Goal: Task Accomplishment & Management: Manage account settings

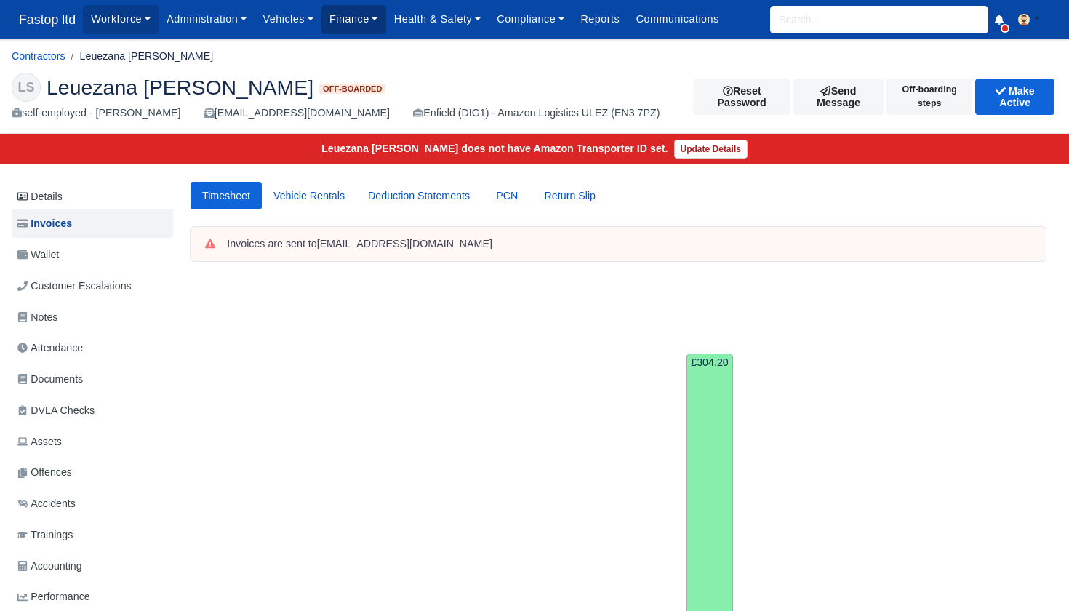
click at [357, 24] on link "Finance" at bounding box center [353, 19] width 65 height 28
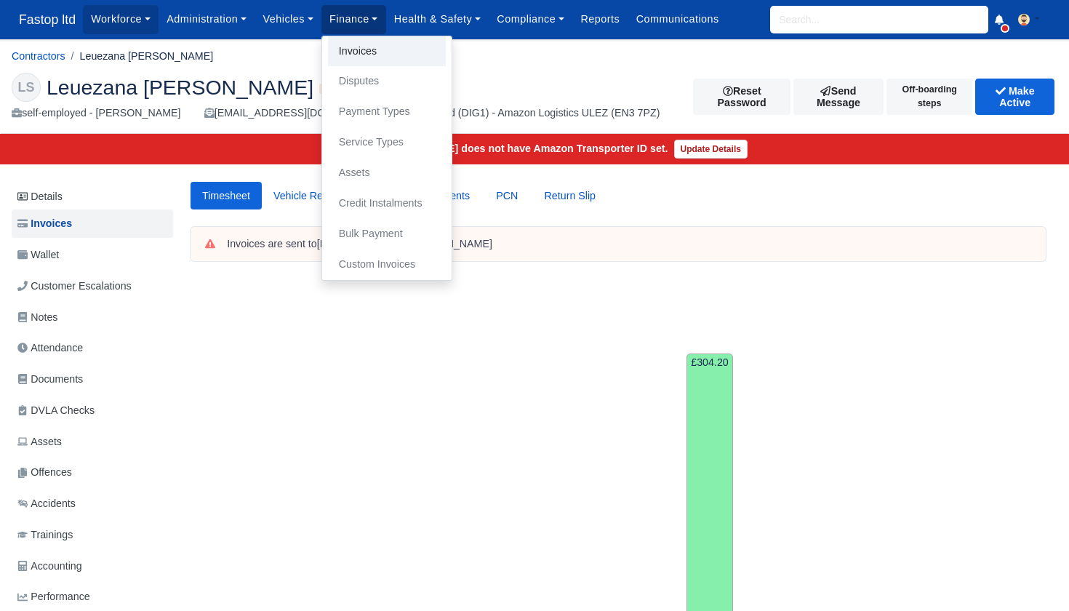
click at [355, 48] on link "Invoices" at bounding box center [387, 51] width 118 height 31
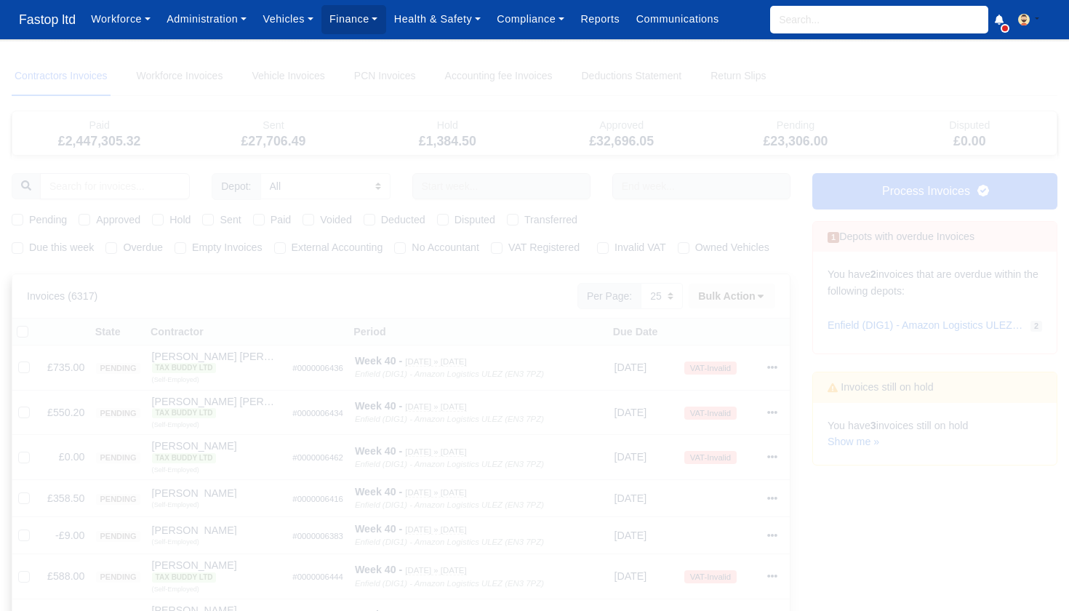
select select "25"
click at [861, 436] on link "Show me »" at bounding box center [854, 442] width 52 height 12
select select "25"
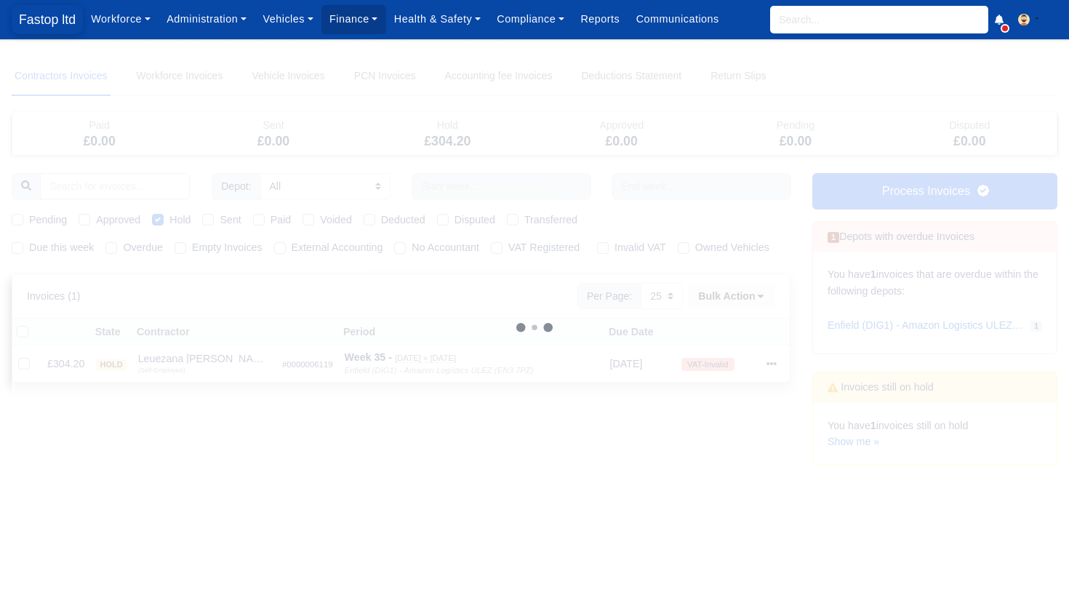
click at [60, 25] on span "Fastop ltd" at bounding box center [47, 19] width 71 height 29
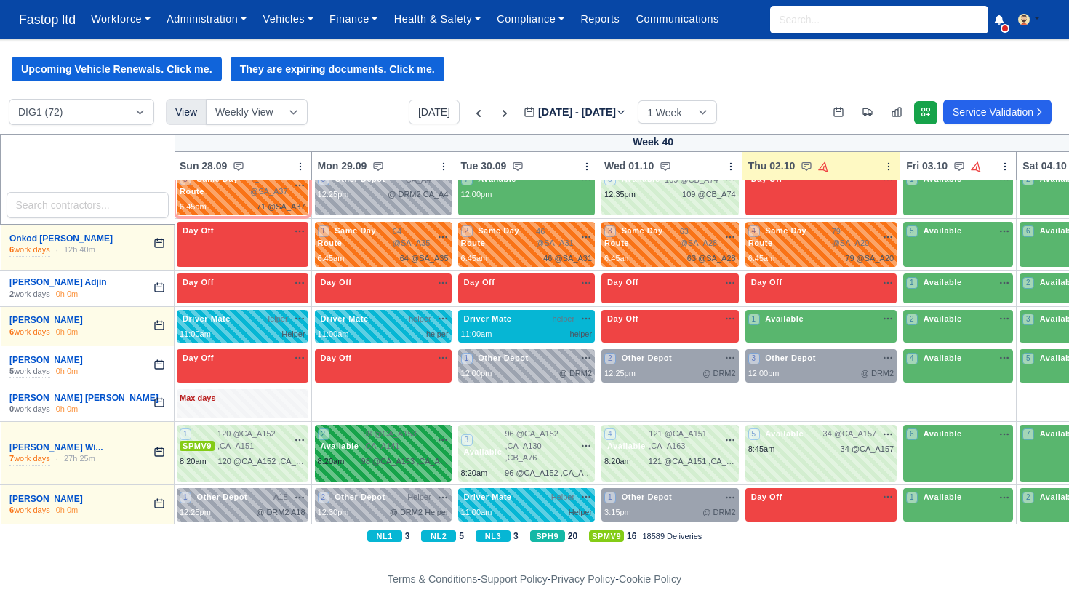
scroll to position [2638, 1]
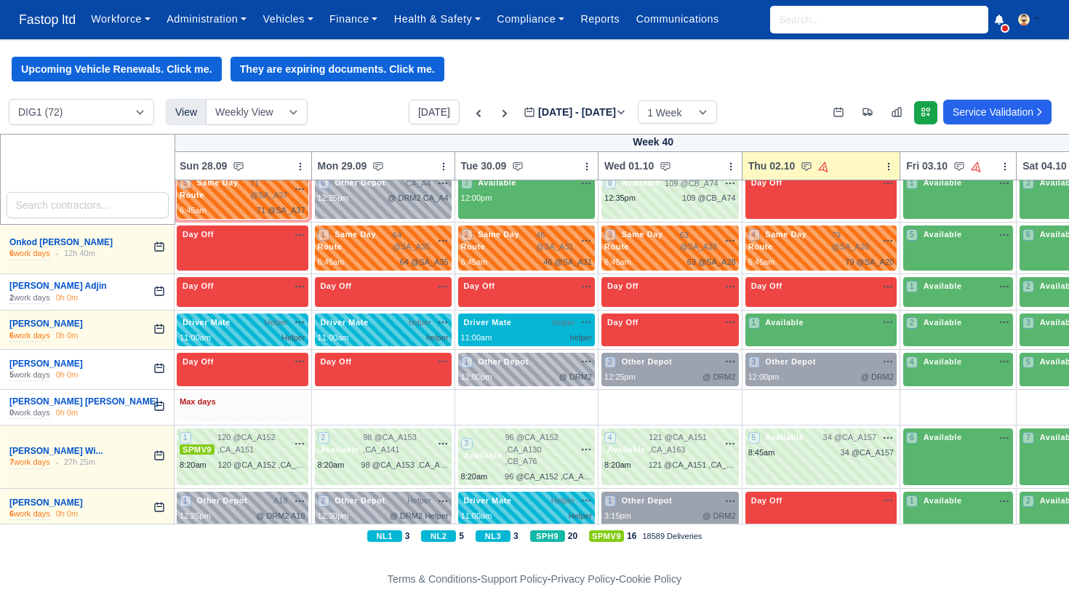
click at [225, 396] on div "Max days" at bounding box center [243, 402] width 126 height 13
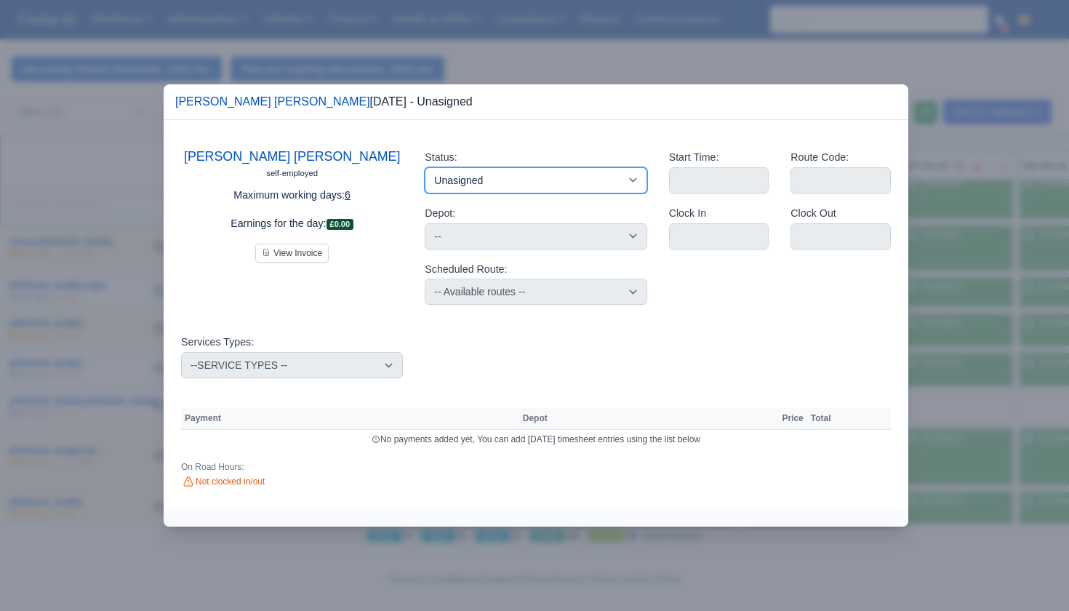
select select "Day Off"
select select
select select "na"
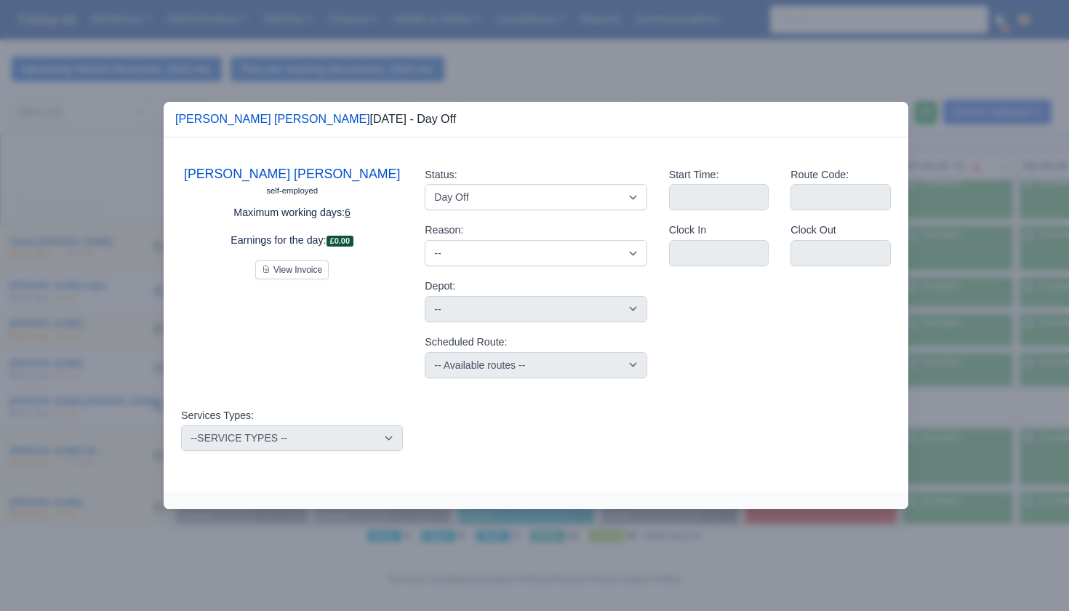
click at [965, 234] on div at bounding box center [534, 305] width 1069 height 611
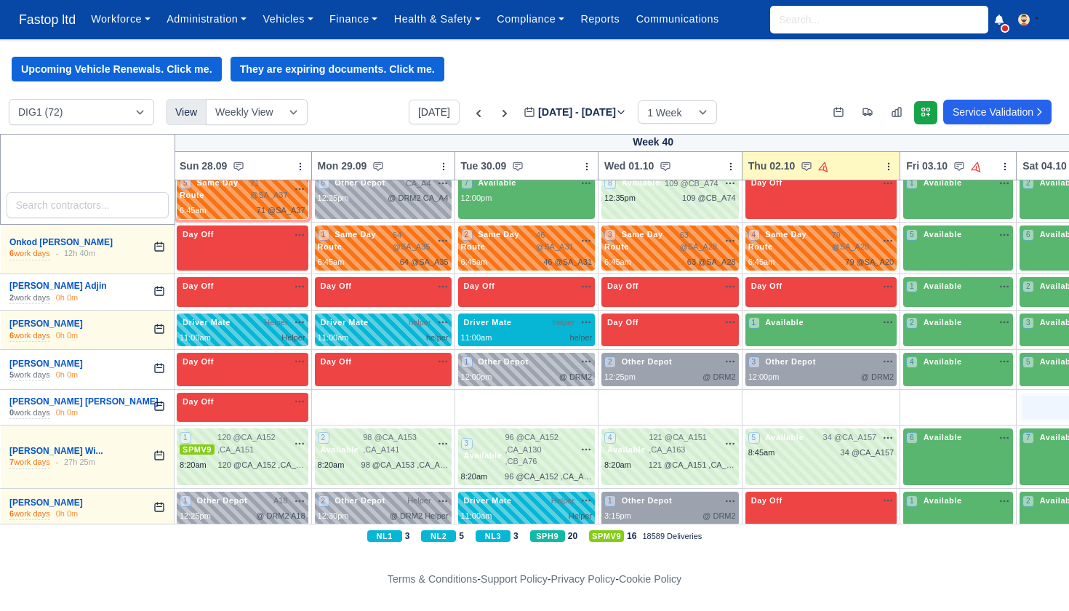
click at [1050, 396] on div "+" at bounding box center [1074, 408] width 104 height 24
select select "Unasigned"
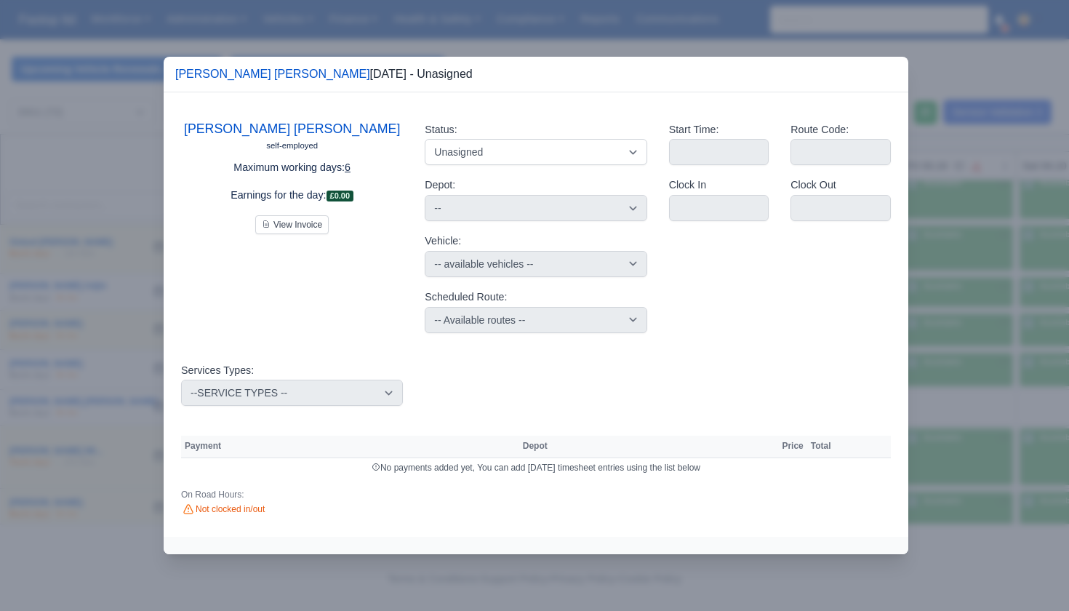
click at [997, 61] on div at bounding box center [534, 305] width 1069 height 611
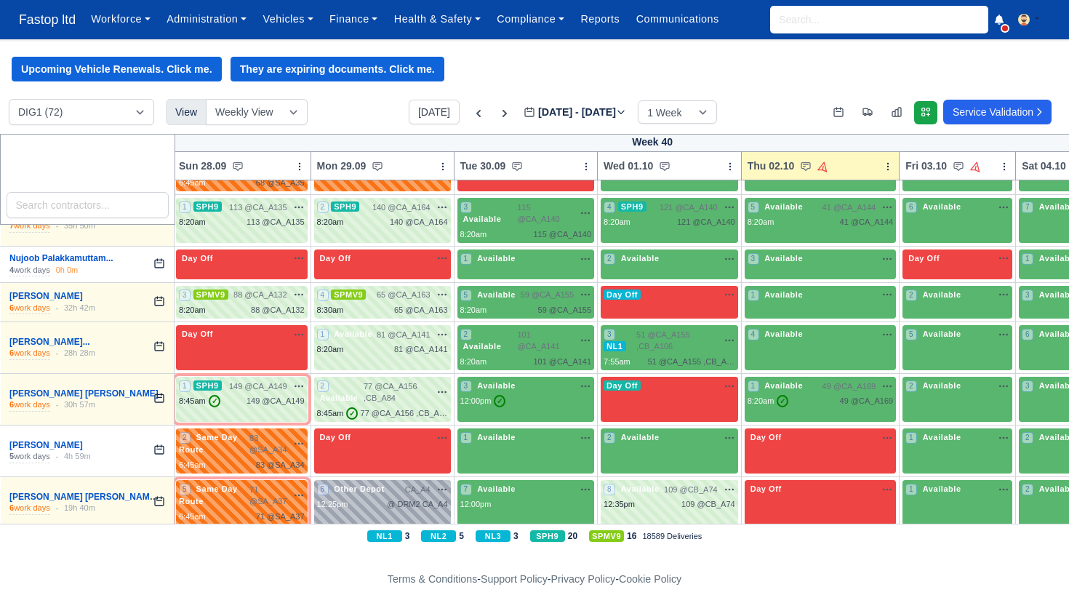
scroll to position [2313, 2]
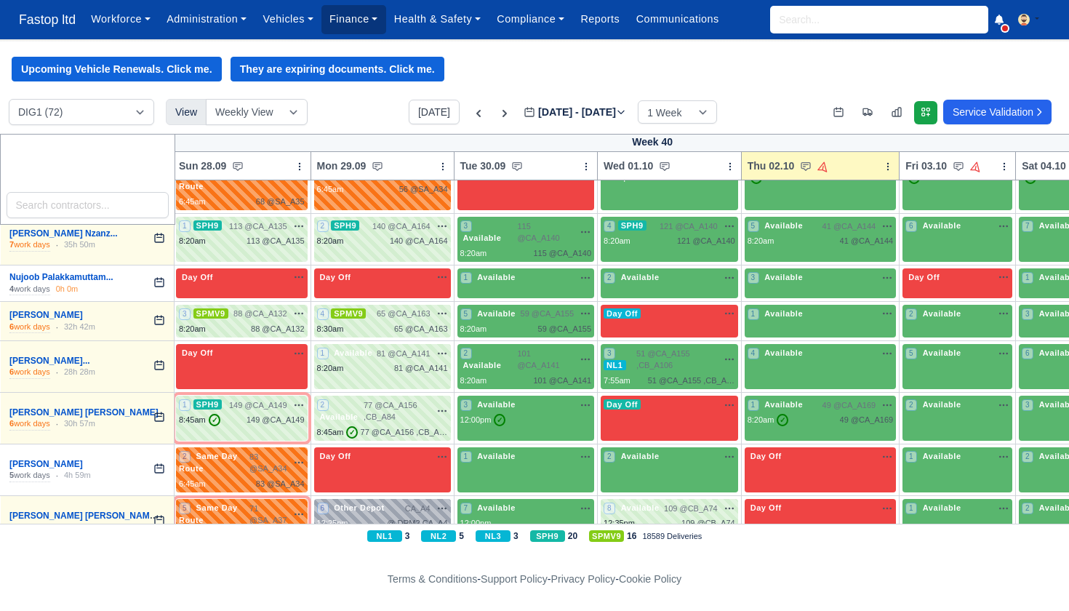
click at [345, 22] on link "Finance" at bounding box center [353, 19] width 65 height 28
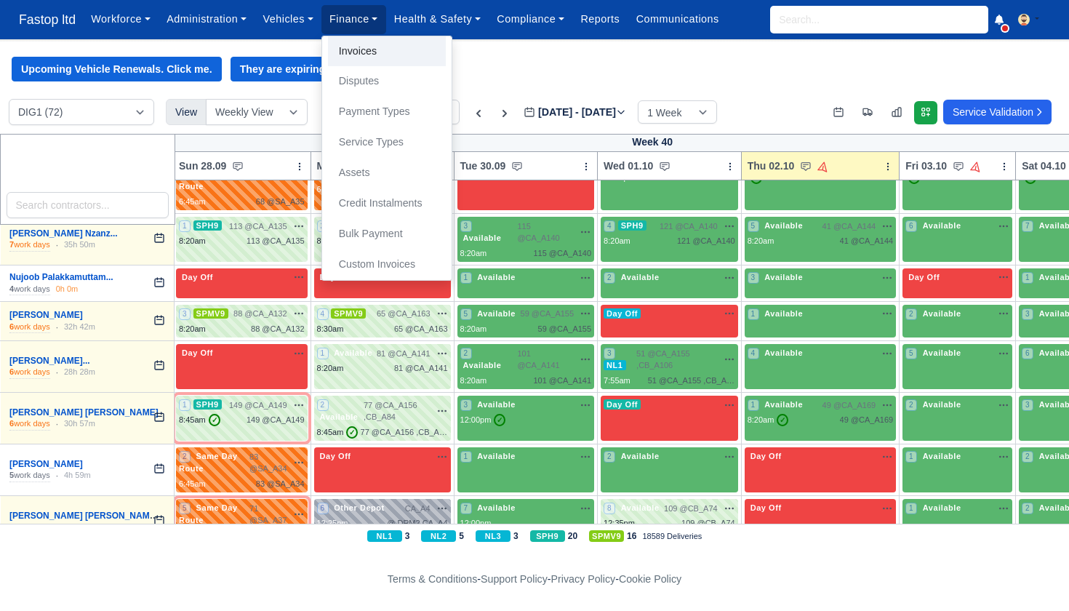
click at [371, 51] on link "Invoices" at bounding box center [387, 51] width 118 height 31
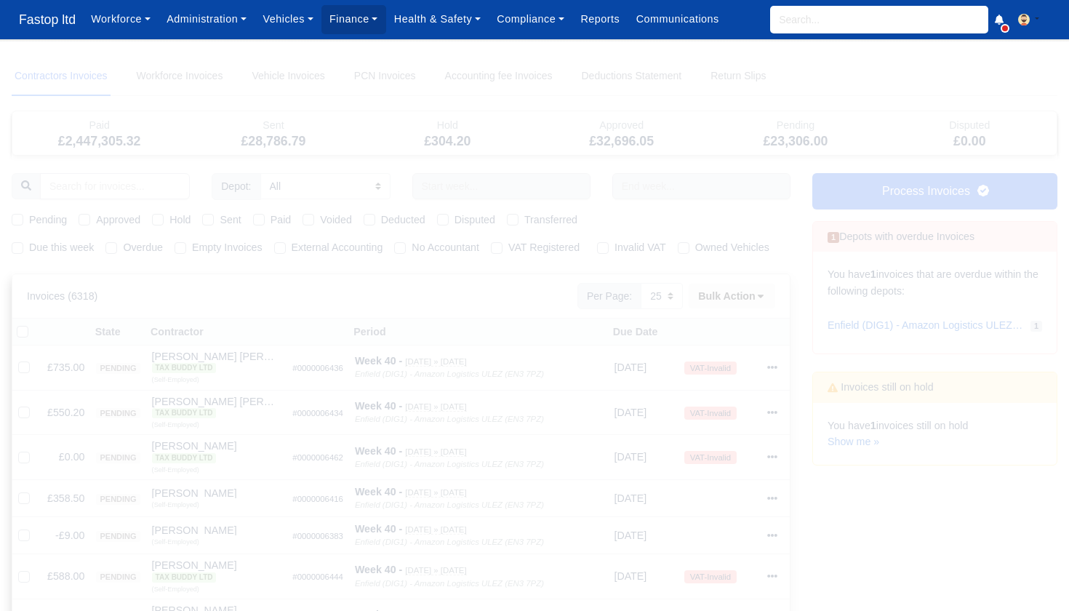
select select "25"
click at [29, 241] on label "Due this week" at bounding box center [61, 247] width 65 height 17
click at [19, 241] on input "Due this week" at bounding box center [18, 245] width 12 height 12
checkbox input "true"
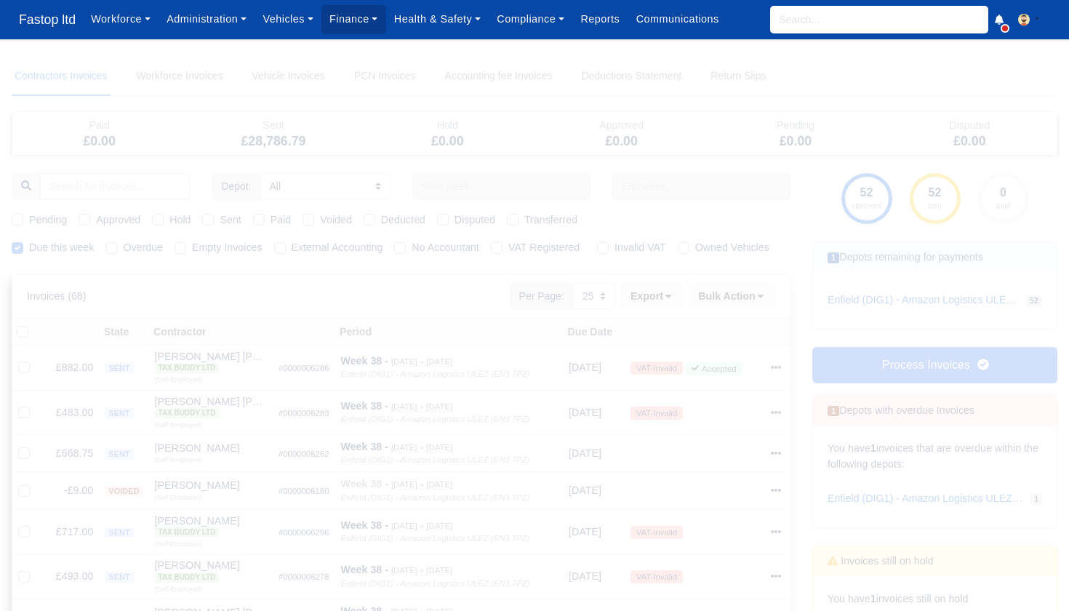
click at [8, 215] on div "Pending Approved Hold Sent Paid Voided Deducted Disputed Transferred" at bounding box center [401, 220] width 801 height 17
click at [29, 215] on label "Pending" at bounding box center [48, 220] width 38 height 17
click at [12, 215] on input "Pending" at bounding box center [18, 218] width 12 height 12
checkbox input "true"
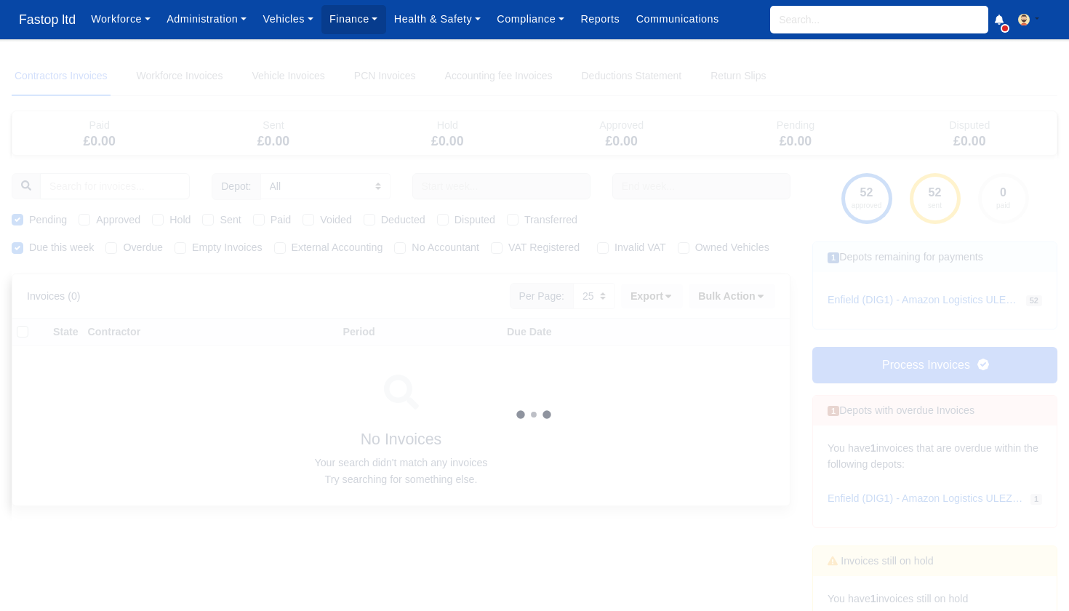
click at [96, 217] on label "Approved" at bounding box center [118, 220] width 44 height 17
click at [86, 217] on input "Approved" at bounding box center [85, 218] width 12 height 12
checkbox input "true"
click at [220, 218] on label "Sent" at bounding box center [230, 220] width 21 height 17
click at [211, 218] on input "Sent" at bounding box center [208, 218] width 12 height 12
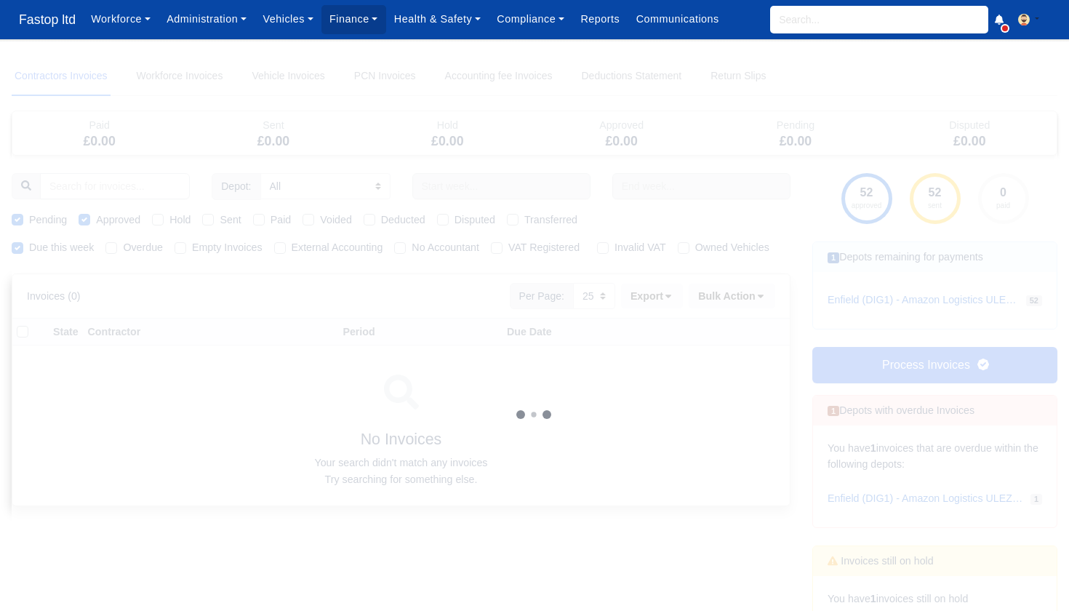
checkbox input "true"
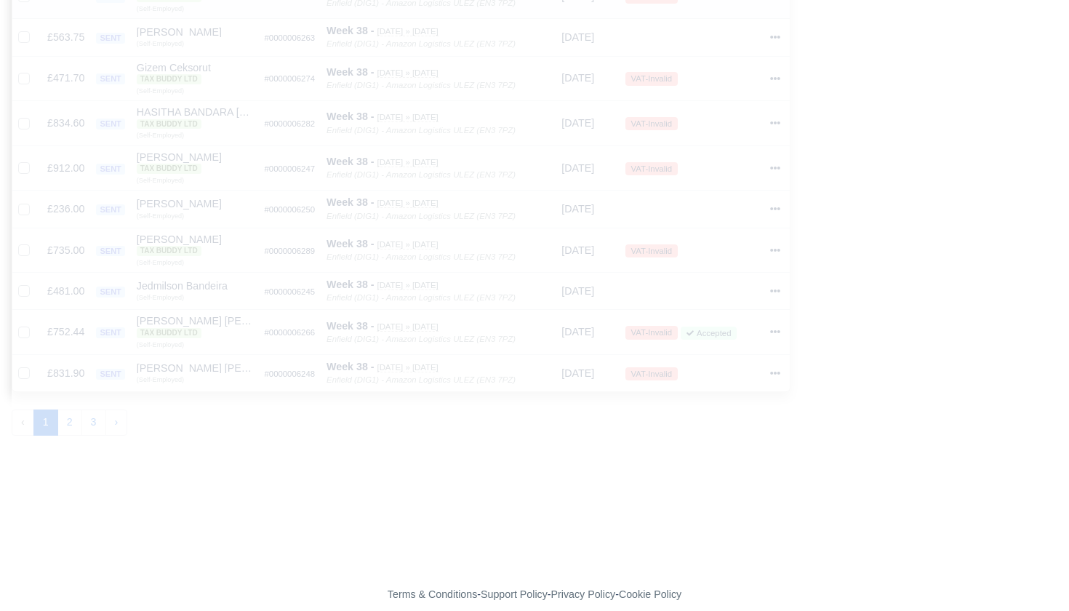
scroll to position [982, 0]
click at [76, 415] on button "2" at bounding box center [69, 423] width 25 height 26
click at [90, 414] on button "3" at bounding box center [93, 423] width 25 height 26
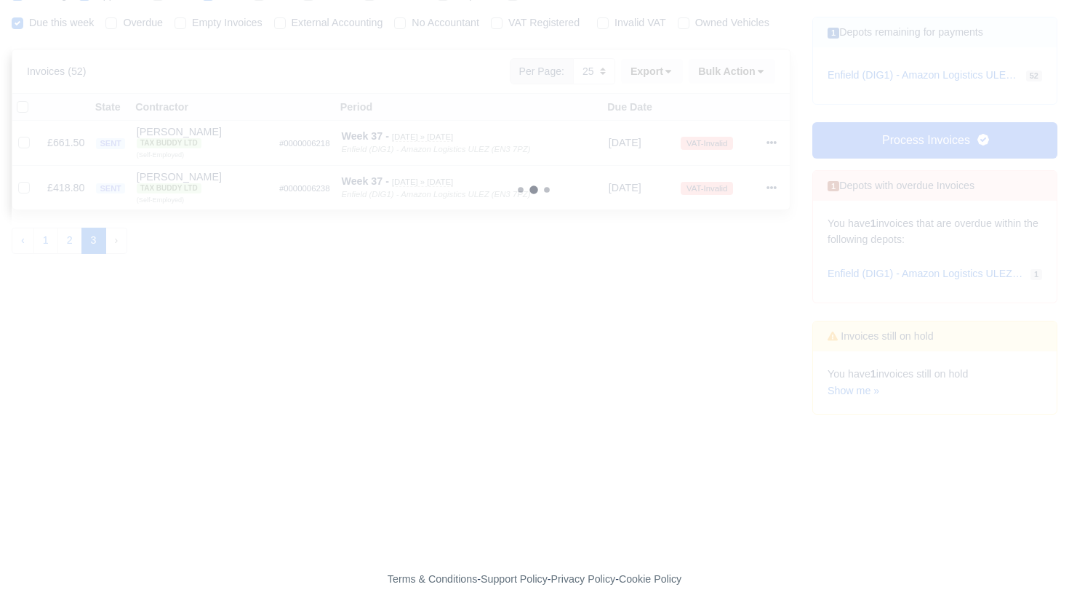
scroll to position [214, 0]
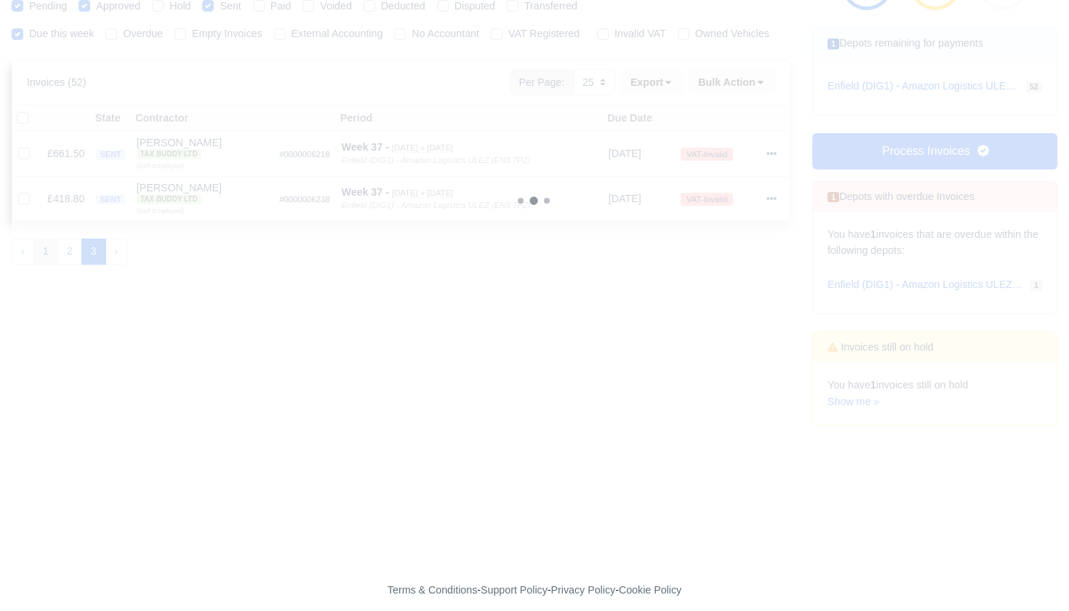
click at [51, 265] on button "1" at bounding box center [45, 252] width 25 height 26
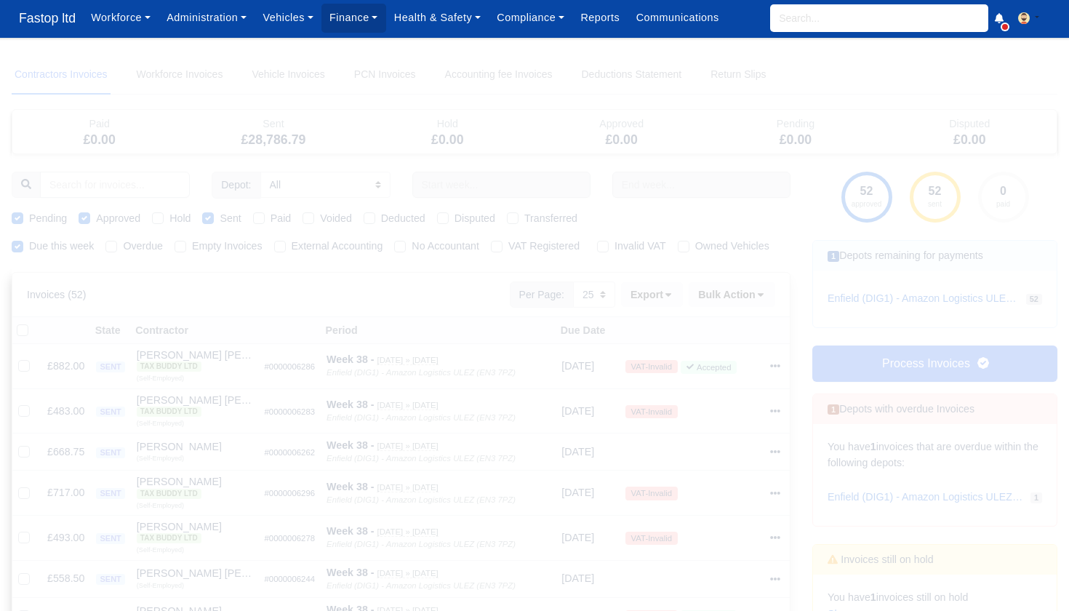
scroll to position [3, 0]
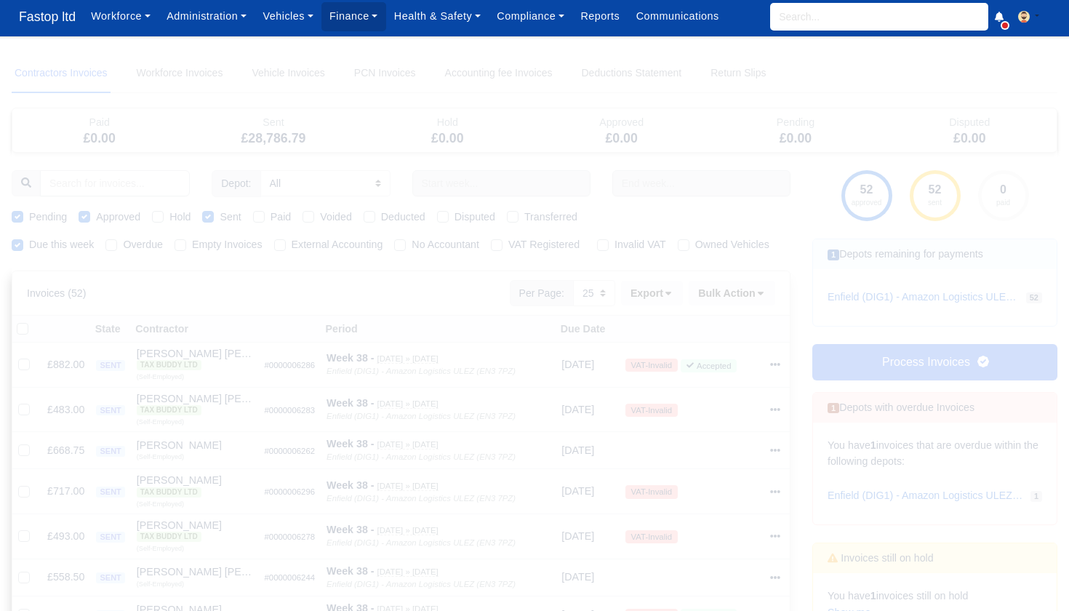
click at [292, 245] on label "External Accounting" at bounding box center [338, 244] width 92 height 17
click at [286, 245] on input "External Accounting" at bounding box center [280, 242] width 12 height 12
checkbox input "true"
click at [670, 298] on icon at bounding box center [668, 293] width 10 height 10
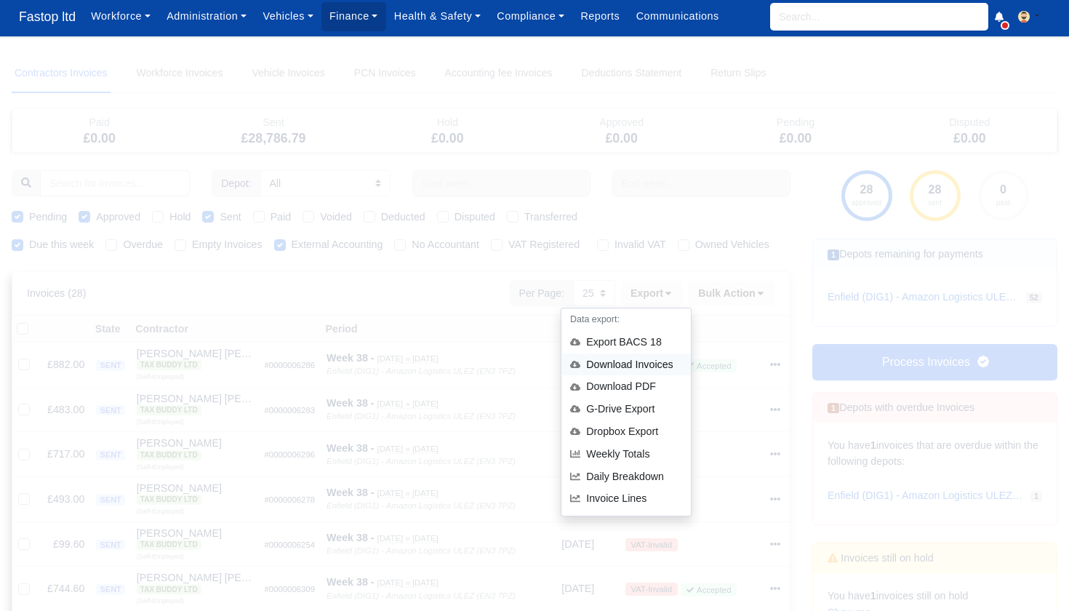
click at [623, 376] on div "Download Invoices" at bounding box center [625, 364] width 129 height 23
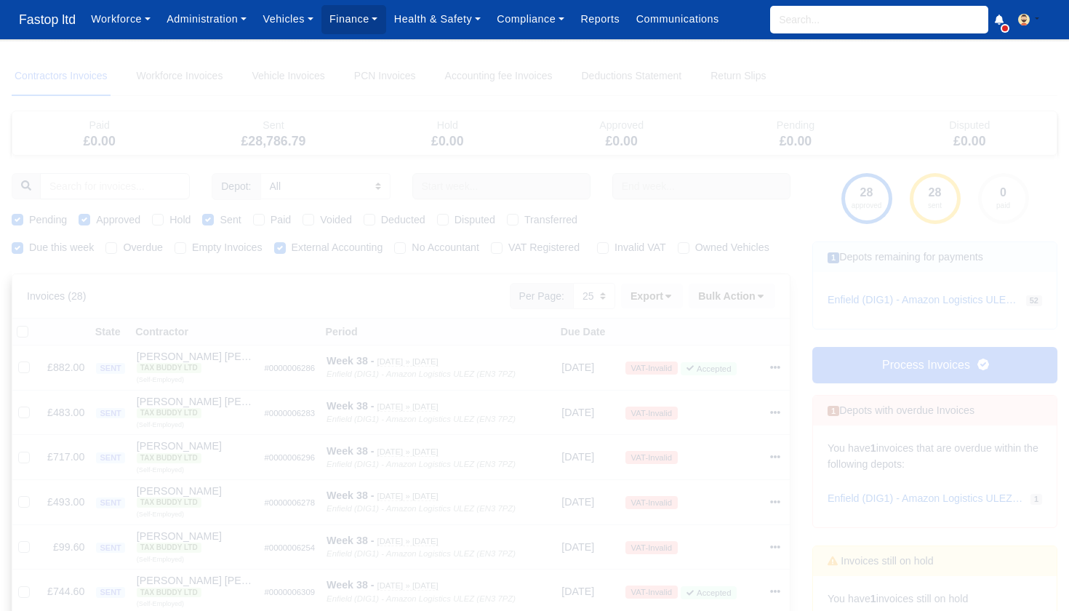
drag, startPoint x: 894, startPoint y: 358, endPoint x: 887, endPoint y: 399, distance: 41.4
click at [894, 359] on link "Process Invoices" at bounding box center [934, 365] width 245 height 36
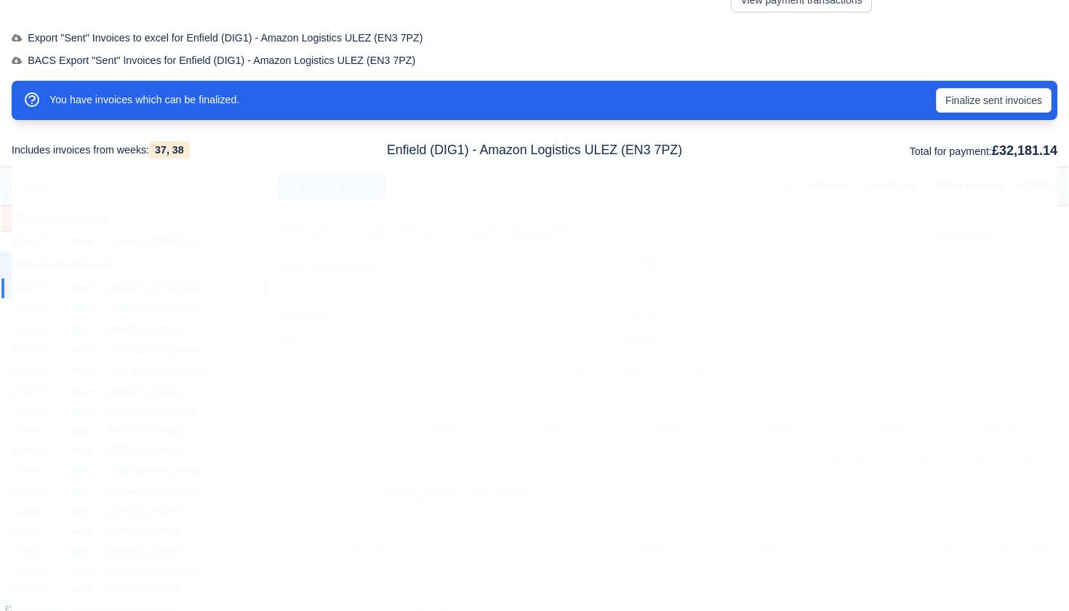
scroll to position [191, 0]
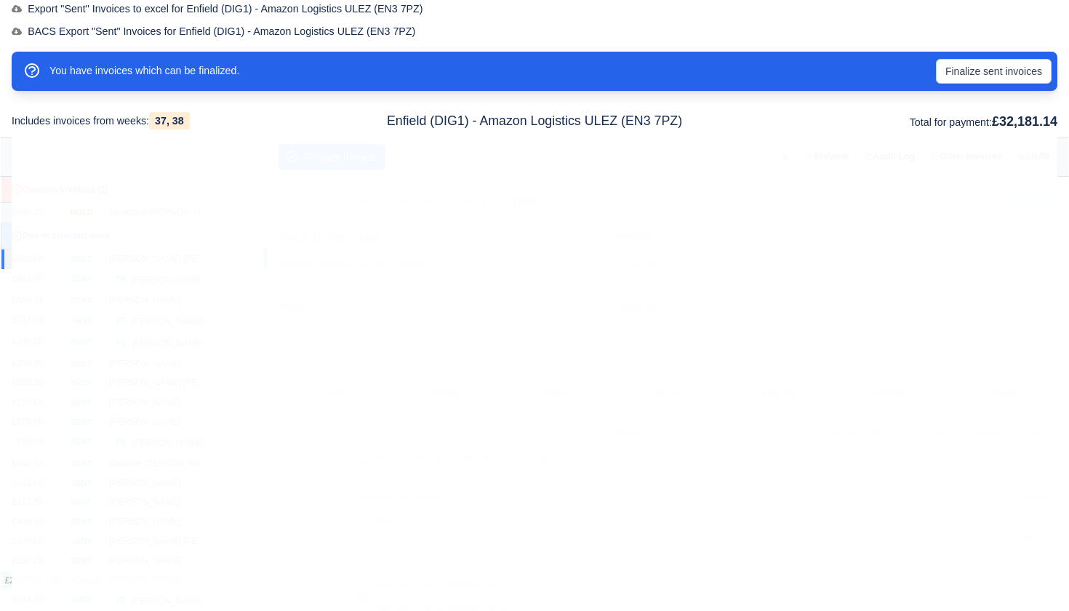
click at [173, 208] on div "Leuezana Haile Selassie" at bounding box center [160, 213] width 102 height 12
click at [336, 158] on button "Finalize Invoice" at bounding box center [332, 157] width 107 height 26
click at [972, 68] on button "Finalize sent invoices" at bounding box center [994, 71] width 116 height 25
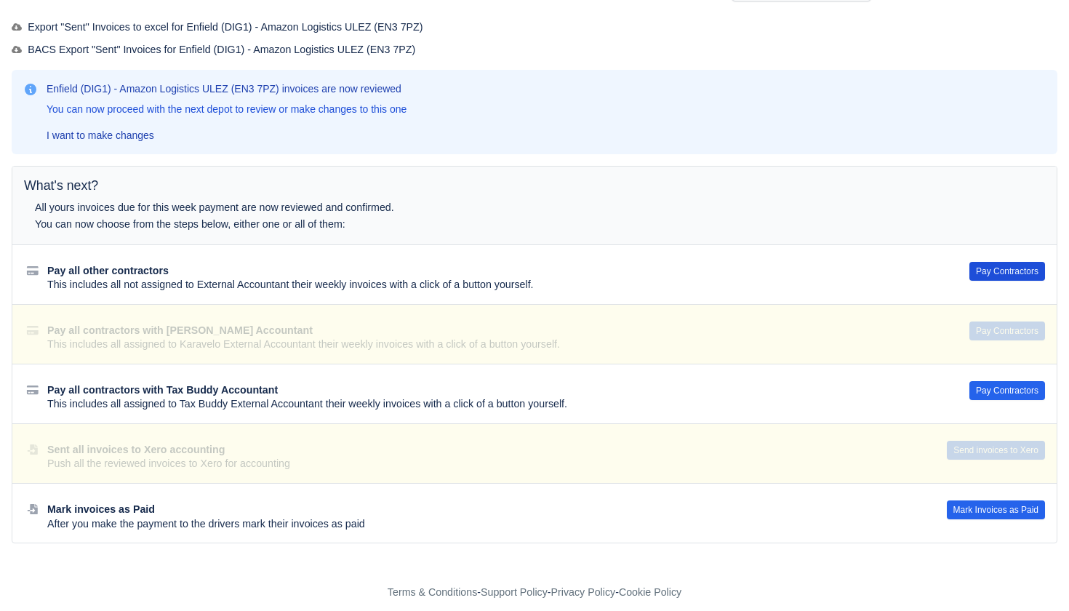
click at [992, 263] on button "Pay Contractors" at bounding box center [1007, 271] width 76 height 19
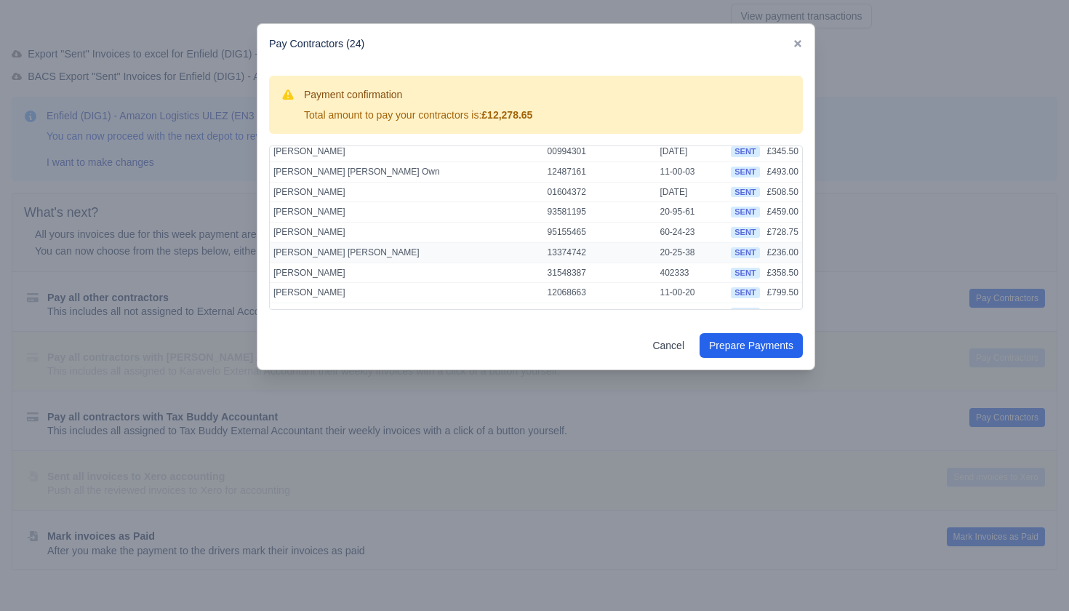
scroll to position [145, 0]
click at [727, 342] on button "Prepare Payments" at bounding box center [751, 345] width 103 height 25
